Goal: Book appointment/travel/reservation

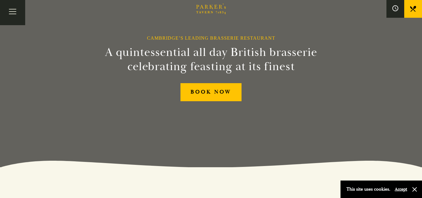
scroll to position [29, 0]
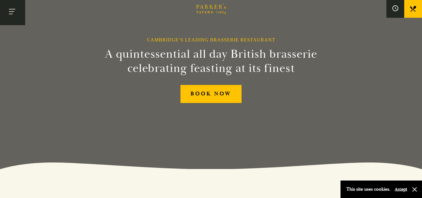
click at [16, 14] on button "Toggle navigation" at bounding box center [12, 12] width 25 height 25
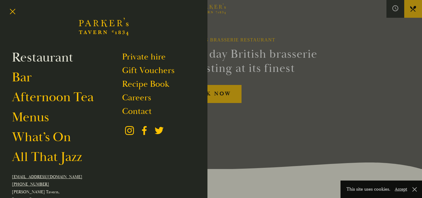
click at [42, 60] on link "Restaurant" at bounding box center [42, 57] width 61 height 17
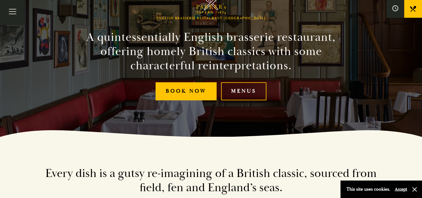
scroll to position [61, 0]
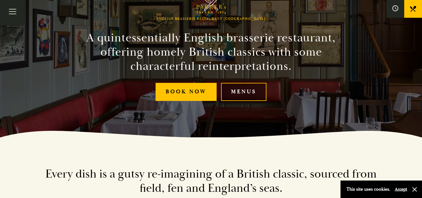
click at [248, 91] on link "Menus" at bounding box center [243, 92] width 45 height 18
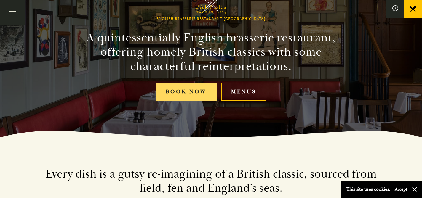
click at [167, 90] on link "Book Now" at bounding box center [185, 92] width 61 height 18
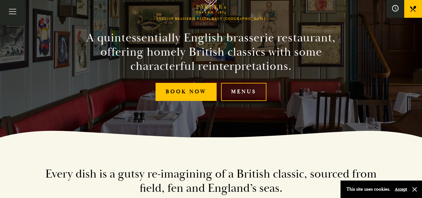
click at [394, 9] on icon at bounding box center [395, 8] width 7 height 7
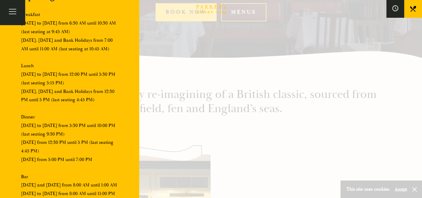
scroll to position [148, 0]
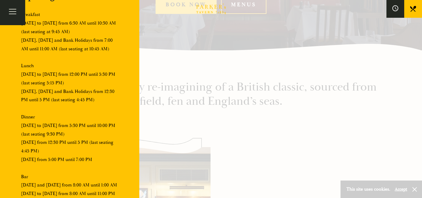
click at [177, 46] on div at bounding box center [211, 99] width 422 height 198
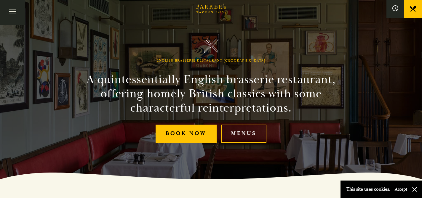
scroll to position [20, 0]
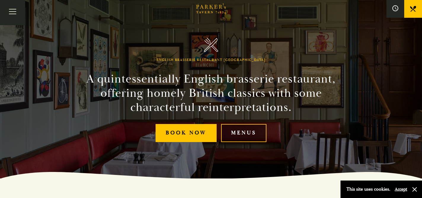
click at [239, 132] on link "Menus" at bounding box center [243, 133] width 45 height 18
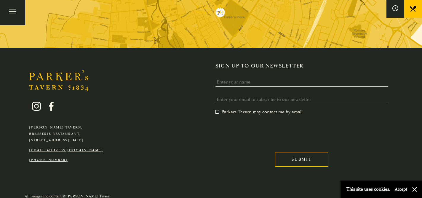
scroll to position [1138, 0]
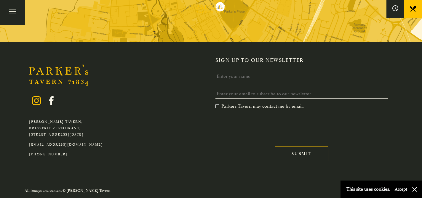
click at [35, 103] on icon at bounding box center [36, 100] width 9 height 9
